Goal: Contribute content

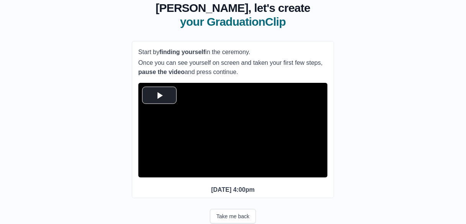
scroll to position [52, 0]
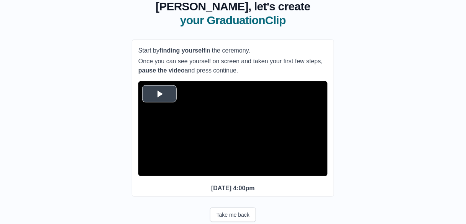
click at [160, 94] on span "Video Player" at bounding box center [160, 94] width 0 height 0
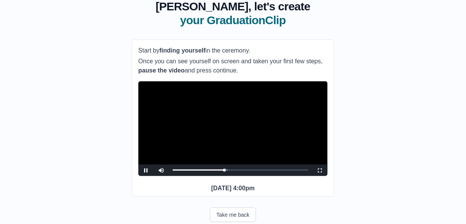
click at [201, 117] on video "Video Player" at bounding box center [232, 128] width 189 height 95
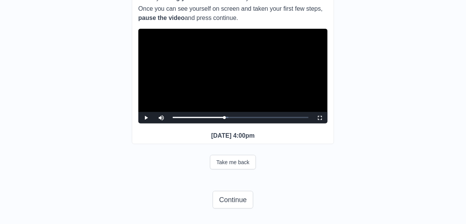
scroll to position [120, 0]
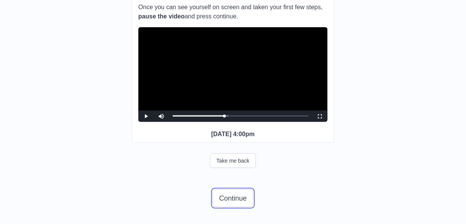
click at [227, 205] on button "Continue" at bounding box center [233, 198] width 41 height 18
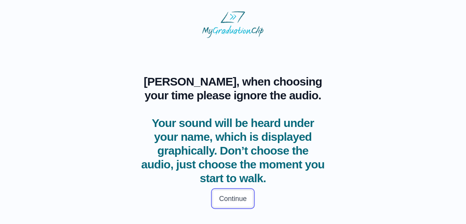
click at [235, 205] on button "Continue" at bounding box center [233, 199] width 41 height 18
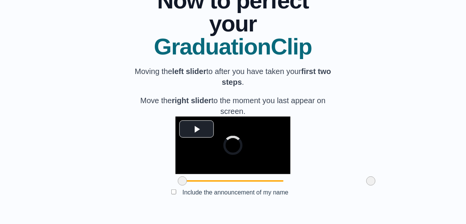
scroll to position [102, 0]
drag, startPoint x: 137, startPoint y: 198, endPoint x: 191, endPoint y: 201, distance: 54.2
click at [232, 186] on span at bounding box center [236, 180] width 9 height 9
drag, startPoint x: 330, startPoint y: 198, endPoint x: 247, endPoint y: 195, distance: 82.9
click at [284, 186] on span at bounding box center [288, 180] width 9 height 9
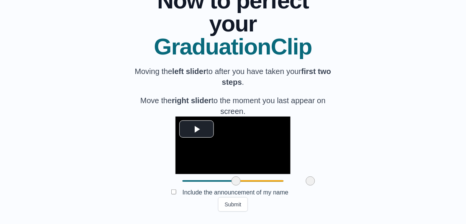
drag, startPoint x: 247, startPoint y: 195, endPoint x: 269, endPoint y: 200, distance: 22.4
click at [306, 186] on span at bounding box center [310, 180] width 9 height 9
click at [230, 212] on button "Submit" at bounding box center [233, 204] width 30 height 15
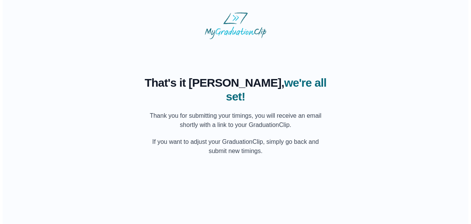
scroll to position [0, 0]
